Goal: Task Accomplishment & Management: Manage account settings

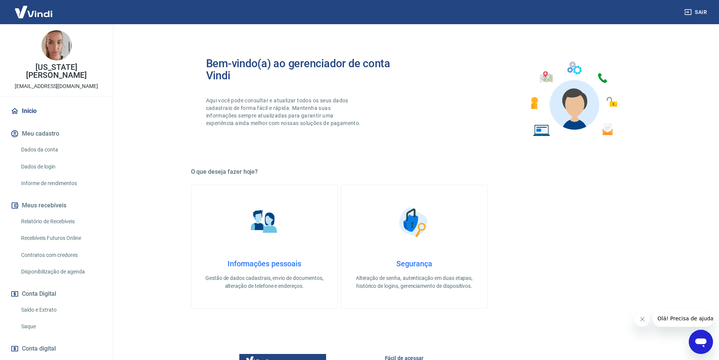
click at [59, 302] on link "Saldo e Extrato" at bounding box center [61, 309] width 86 height 15
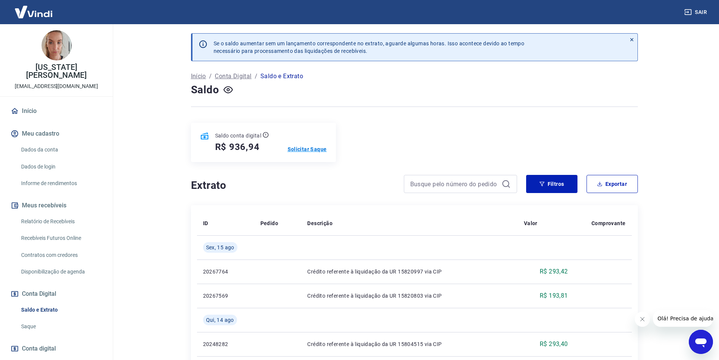
click at [323, 150] on p "Solicitar Saque" at bounding box center [307, 149] width 39 height 8
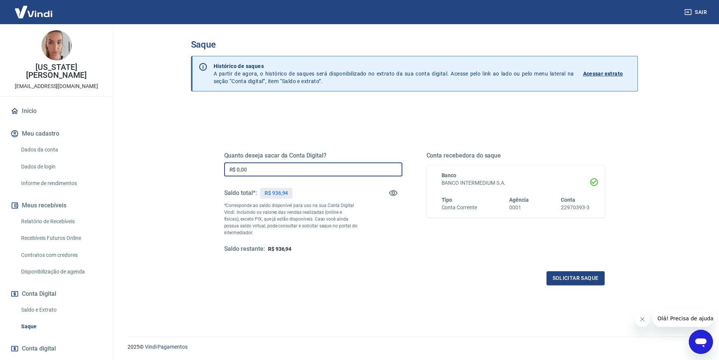
click at [270, 167] on input "R$ 0,00" at bounding box center [313, 169] width 178 height 14
type input "R$ 936,94"
click at [567, 276] on button "Solicitar saque" at bounding box center [576, 278] width 58 height 14
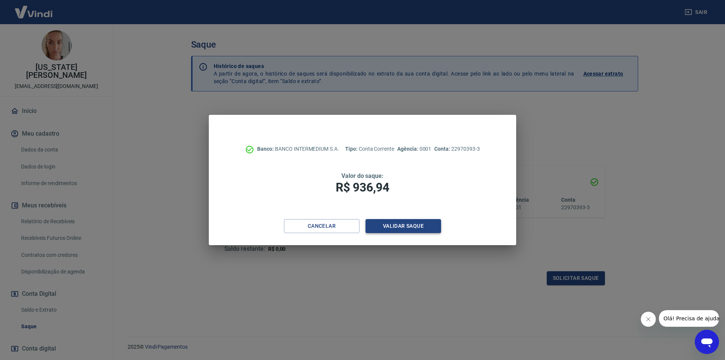
click at [410, 227] on button "Validar saque" at bounding box center [403, 226] width 76 height 14
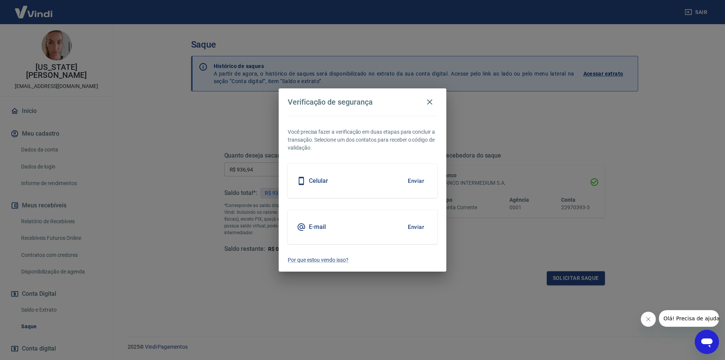
click at [411, 227] on button "Enviar" at bounding box center [416, 227] width 25 height 16
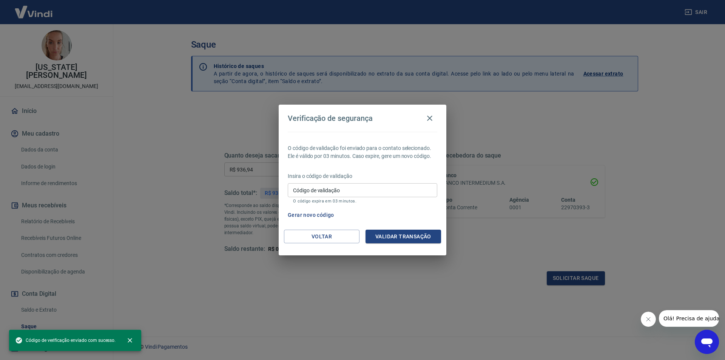
click at [351, 181] on div "Insira o código de validação Código de validação Código de validação O código e…" at bounding box center [362, 188] width 149 height 33
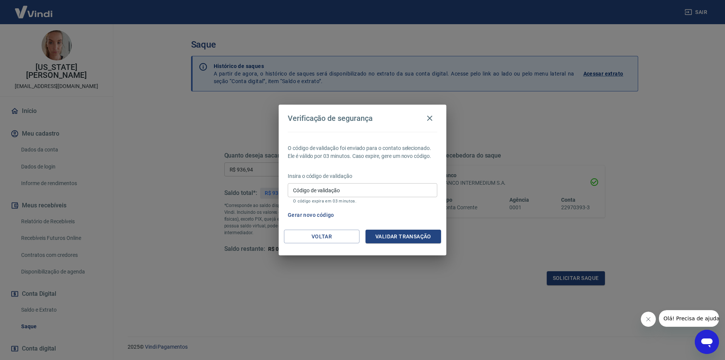
click at [341, 190] on input "Código de validação" at bounding box center [362, 190] width 149 height 14
paste input "167434"
type input "167434"
click at [421, 234] on button "Validar transação" at bounding box center [403, 237] width 76 height 14
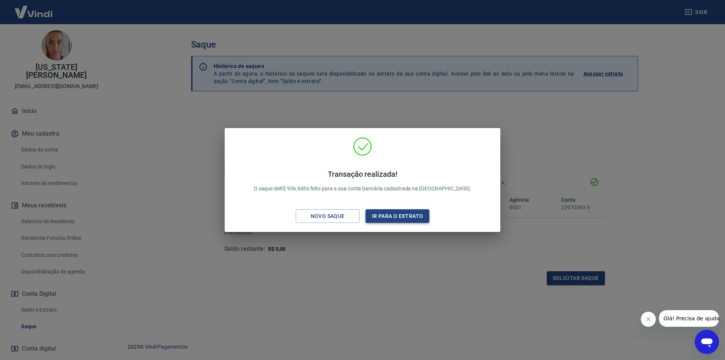
click at [428, 221] on button "Ir para o extrato" at bounding box center [397, 216] width 64 height 14
